Goal: Task Accomplishment & Management: Manage account settings

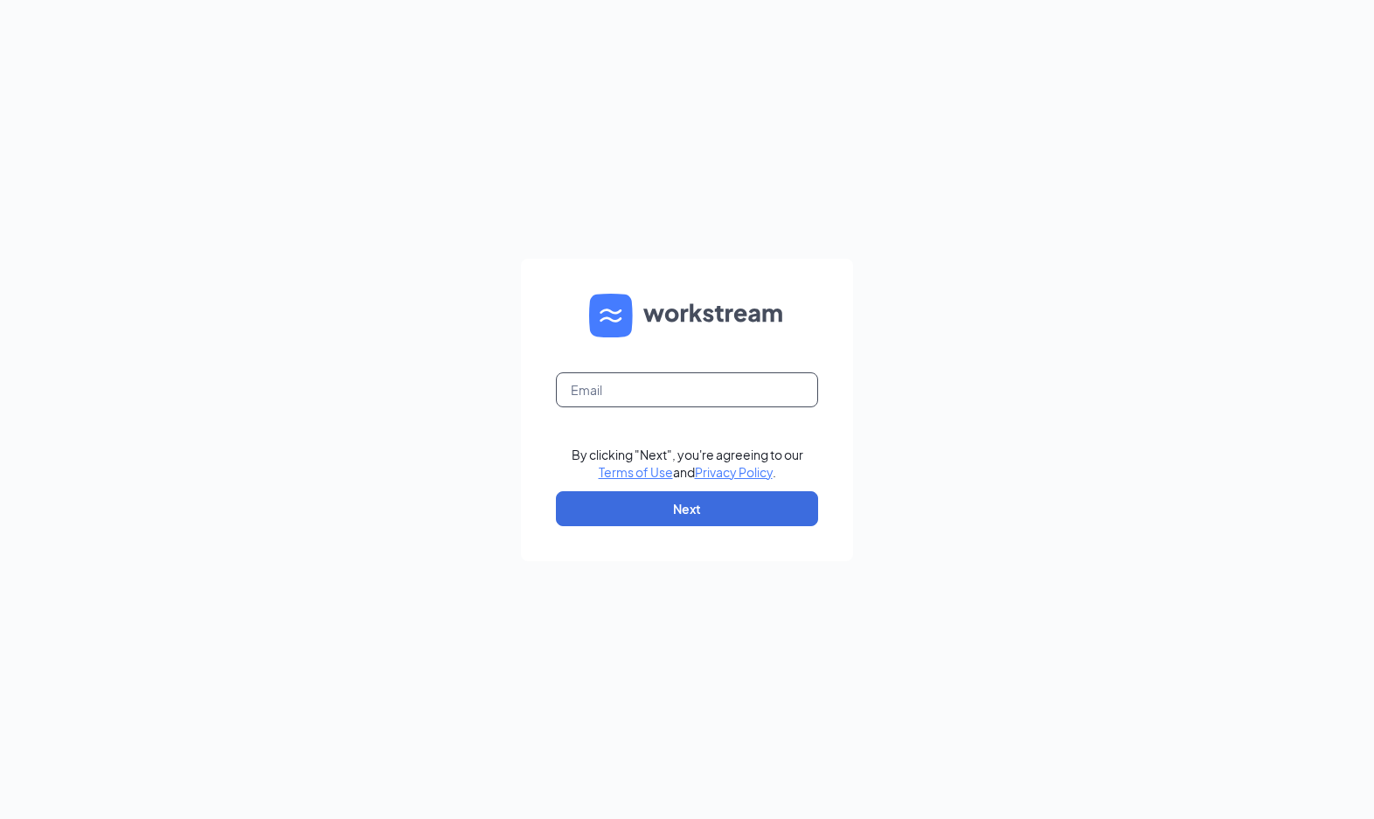
click at [653, 388] on input "text" at bounding box center [687, 389] width 262 height 35
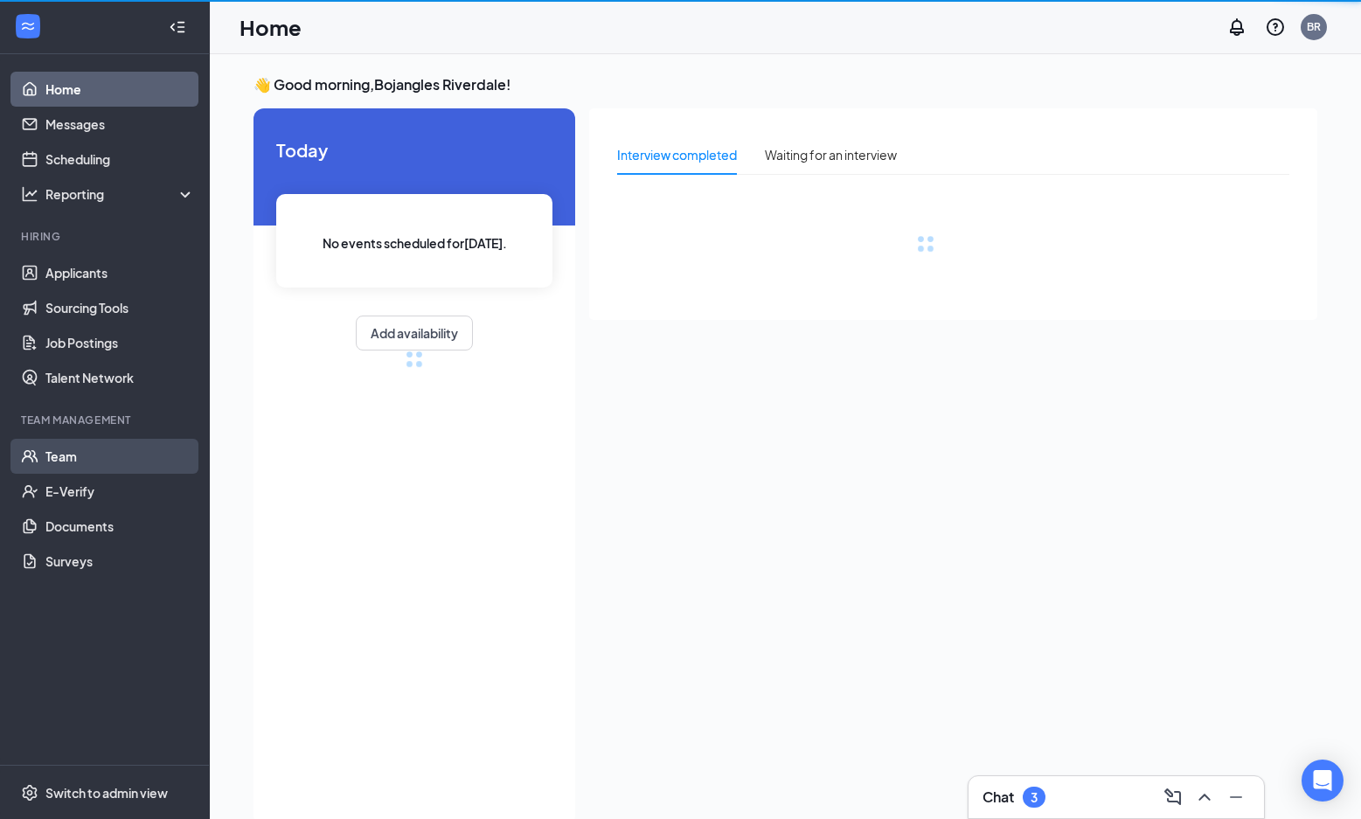
click at [71, 468] on link "Team" at bounding box center [119, 456] width 149 height 35
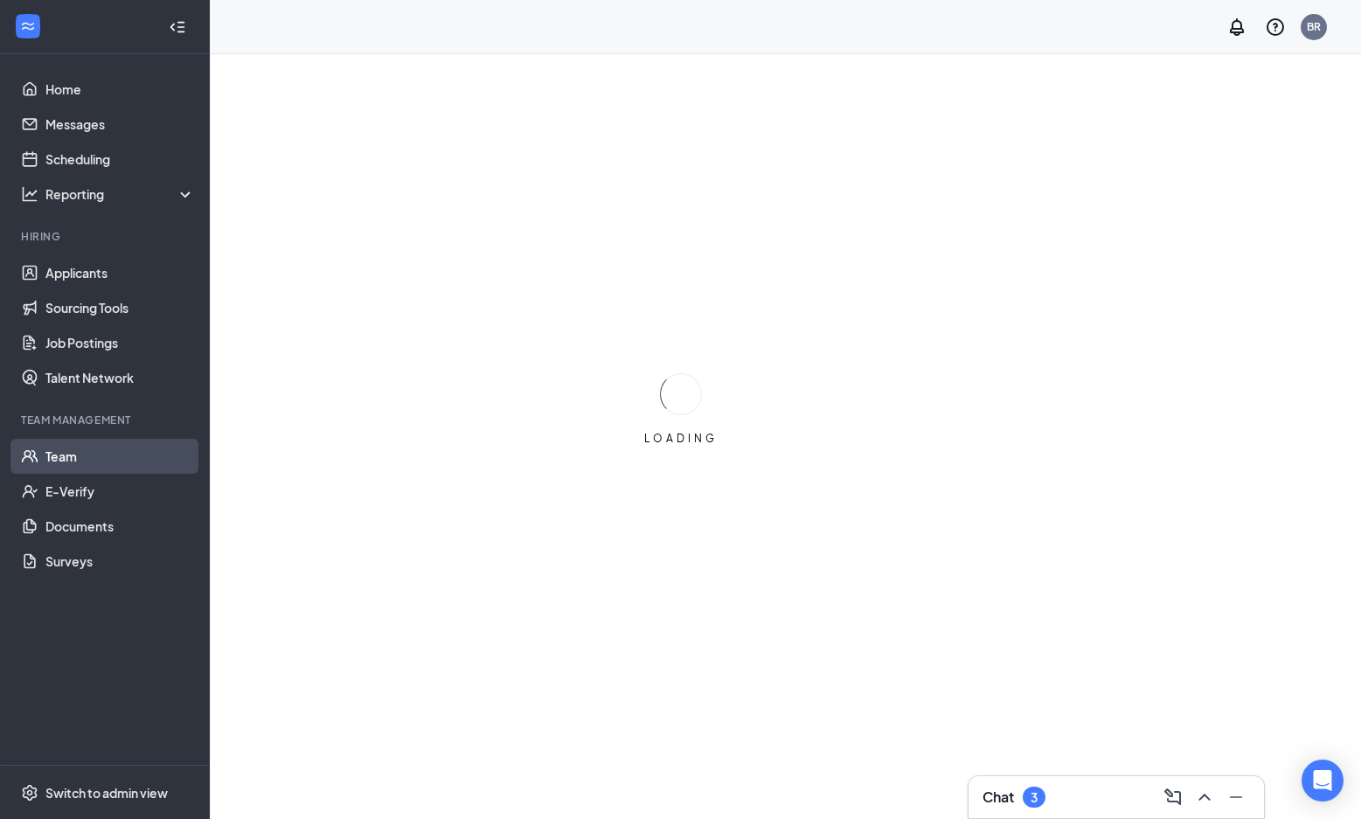
click at [68, 462] on link "Team" at bounding box center [119, 456] width 149 height 35
click at [1324, 22] on div "BR" at bounding box center [1314, 27] width 26 height 26
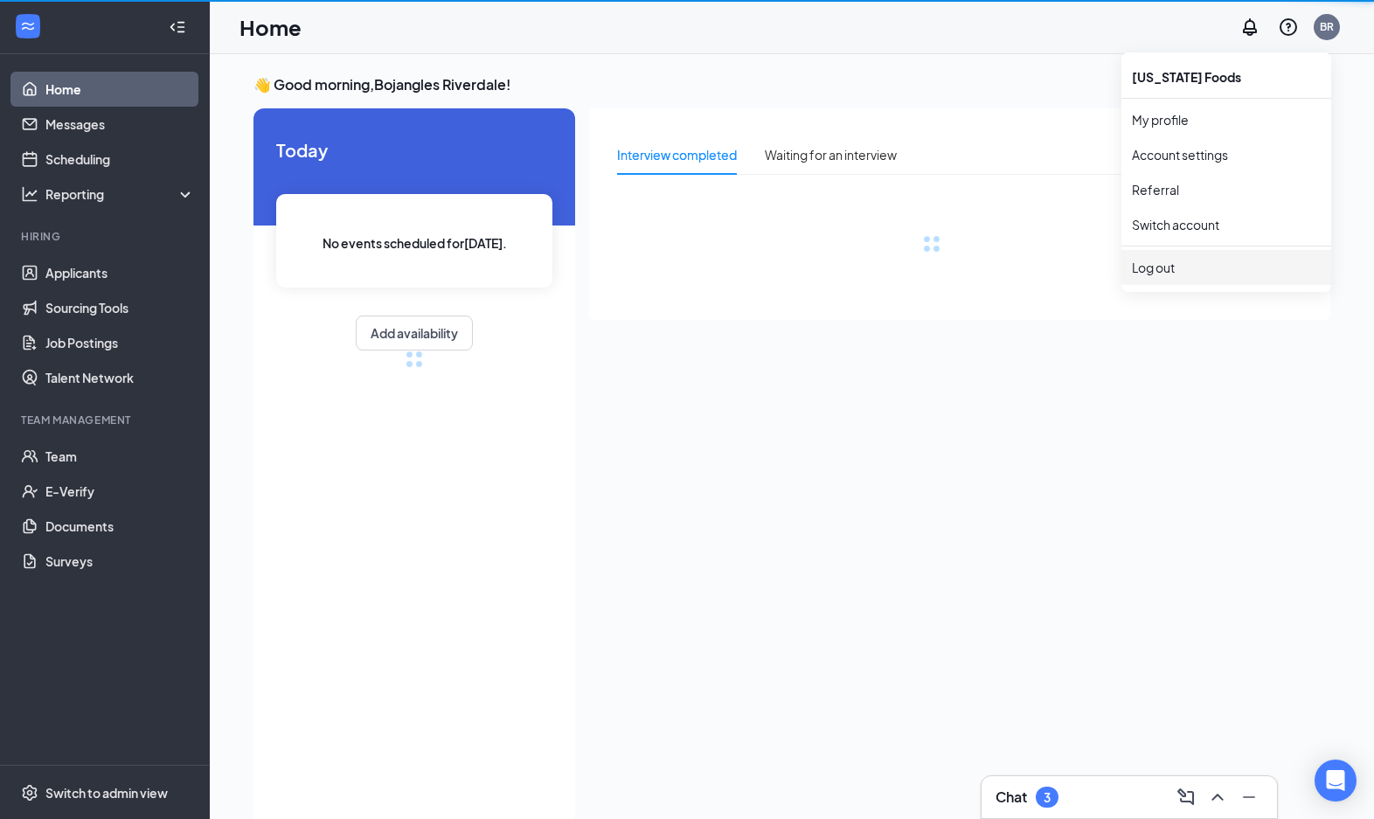
drag, startPoint x: 1155, startPoint y: 267, endPoint x: 1151, endPoint y: 257, distance: 11.4
click at [1155, 267] on div "Log out" at bounding box center [1226, 267] width 189 height 17
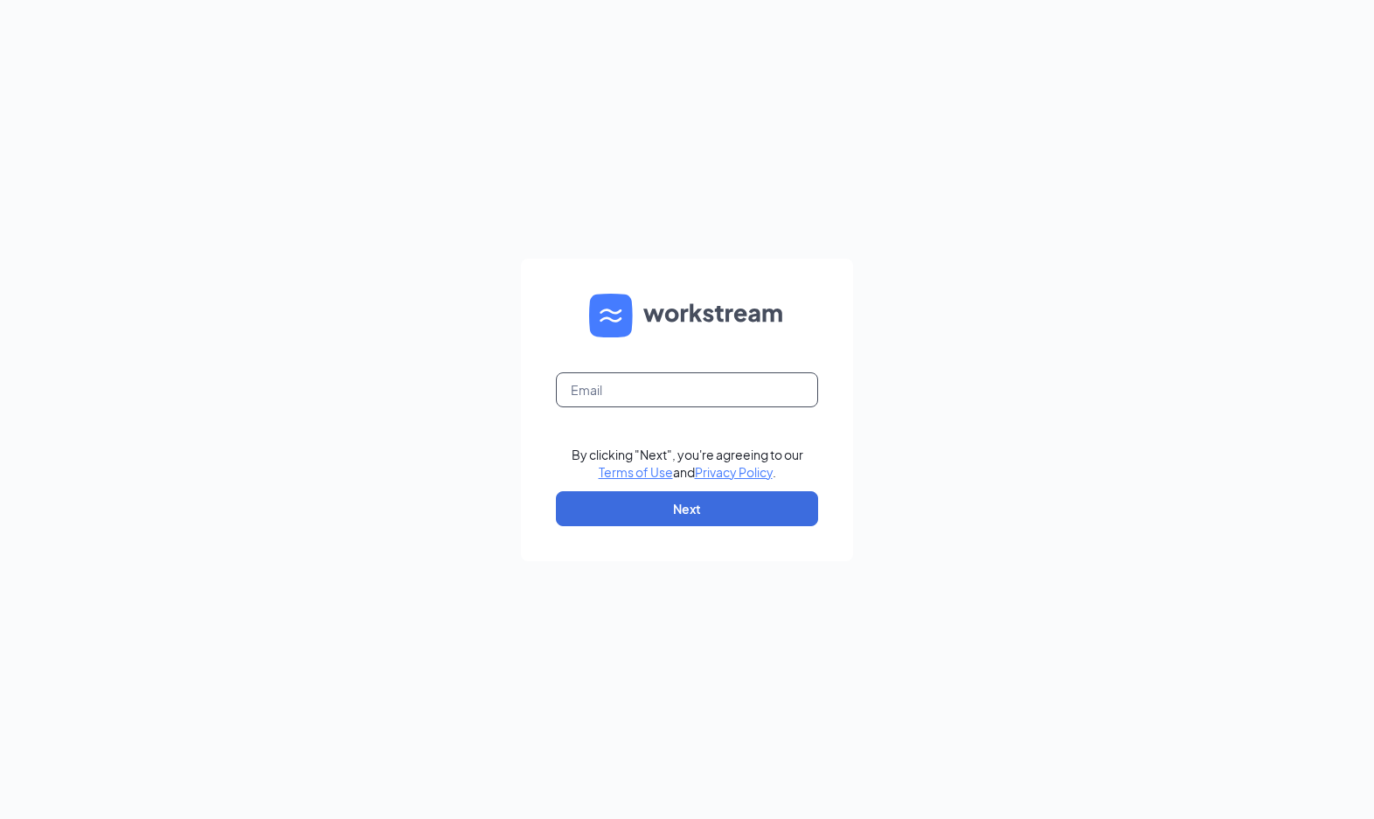
click at [686, 385] on input "text" at bounding box center [687, 389] width 262 height 35
type input "[EMAIL_ADDRESS][DOMAIN_NAME]"
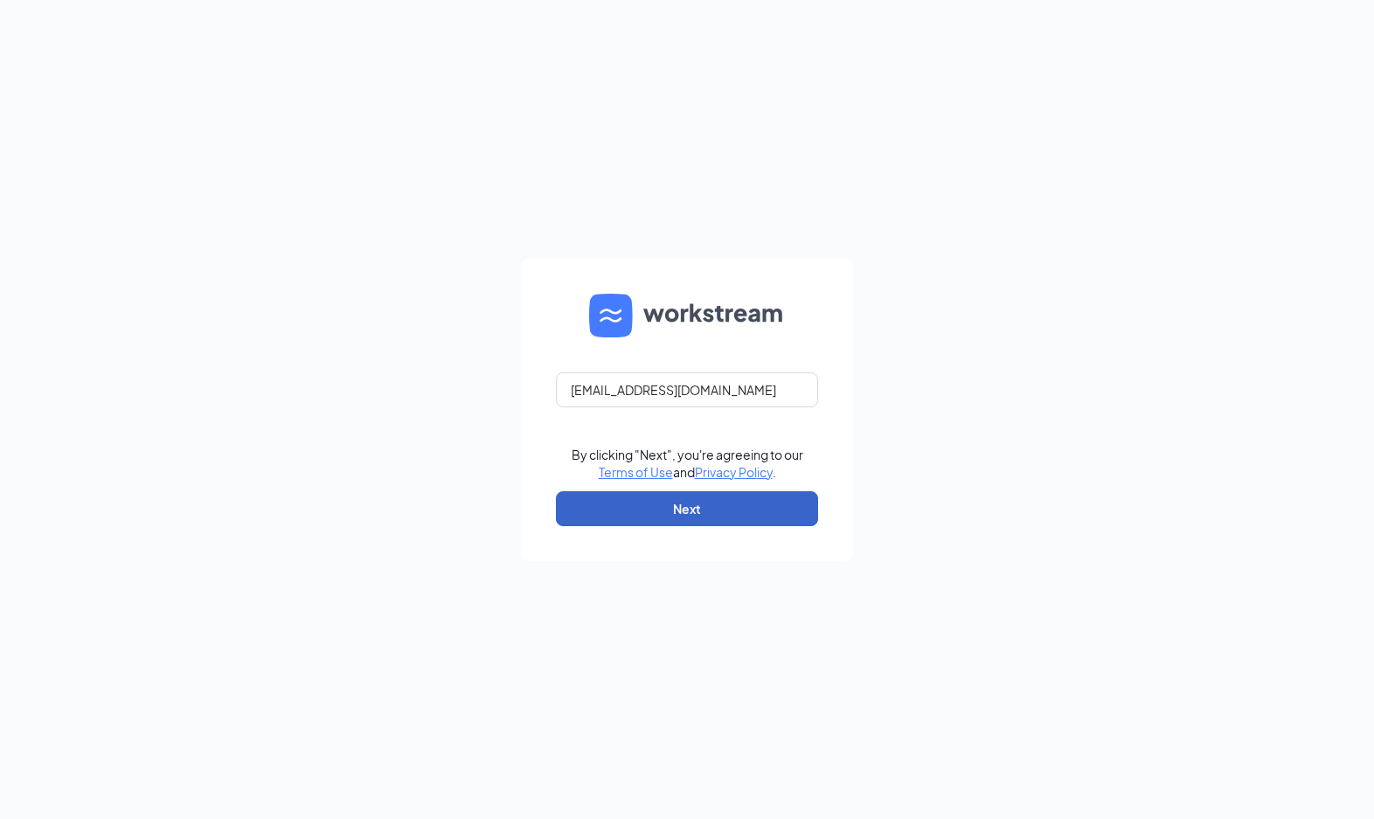
click at [684, 509] on button "Next" at bounding box center [687, 508] width 262 height 35
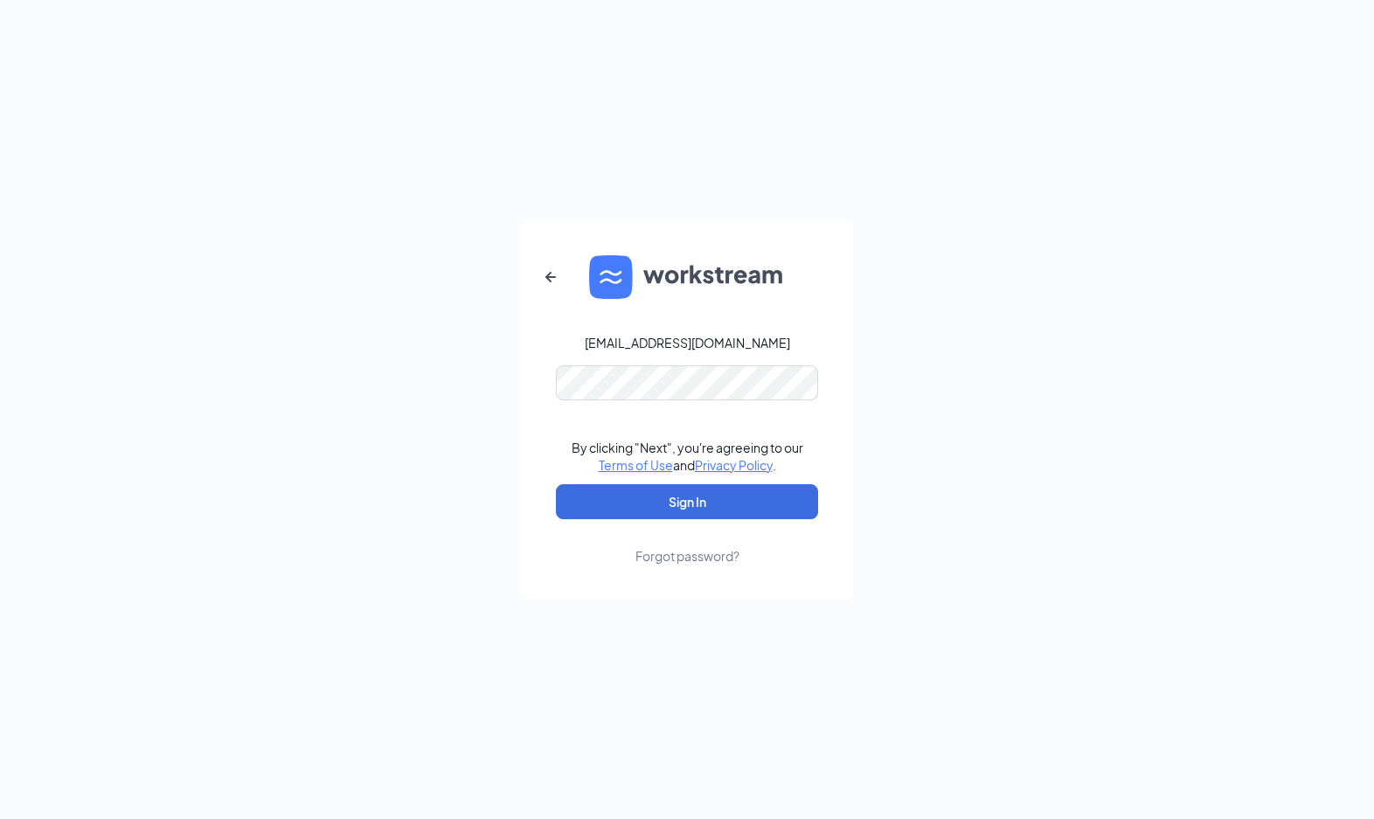
click at [669, 361] on form "[EMAIL_ADDRESS][DOMAIN_NAME] By clicking "Next", you're agreeing to our Terms o…" at bounding box center [687, 409] width 332 height 379
click at [588, 510] on button "Sign In" at bounding box center [687, 501] width 262 height 35
click at [31, 345] on div "[EMAIL_ADDRESS][DOMAIN_NAME] Credential mismatches. By clicking "Next", you're …" at bounding box center [687, 409] width 1374 height 819
click at [602, 500] on button "Sign In" at bounding box center [687, 501] width 262 height 35
click at [0, 295] on html "[EMAIL_ADDRESS][DOMAIN_NAME] Credential mismatches. By clicking "Next", you're …" at bounding box center [687, 409] width 1374 height 819
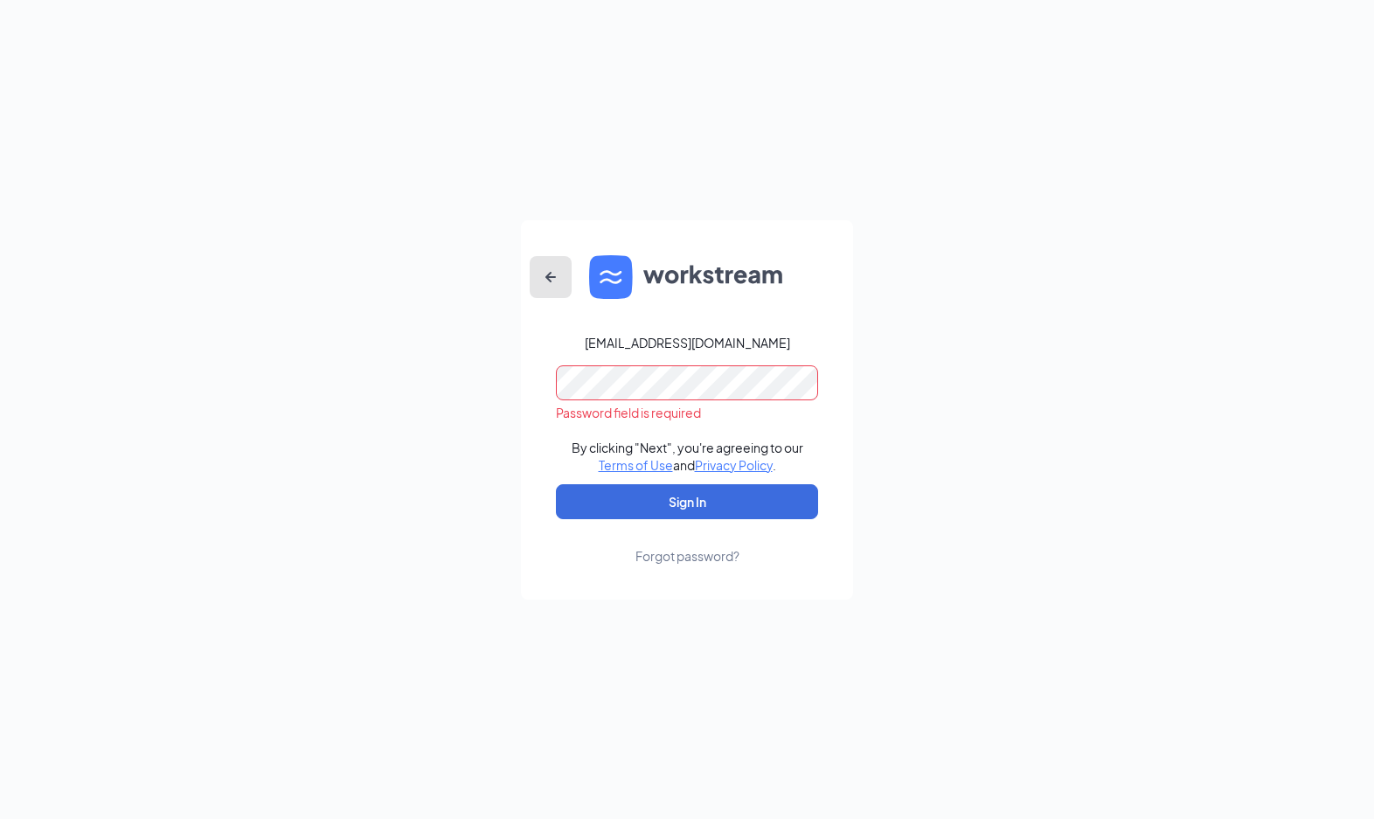
click at [551, 285] on icon "ArrowLeftNew" at bounding box center [550, 277] width 21 height 21
